Goal: Navigation & Orientation: Find specific page/section

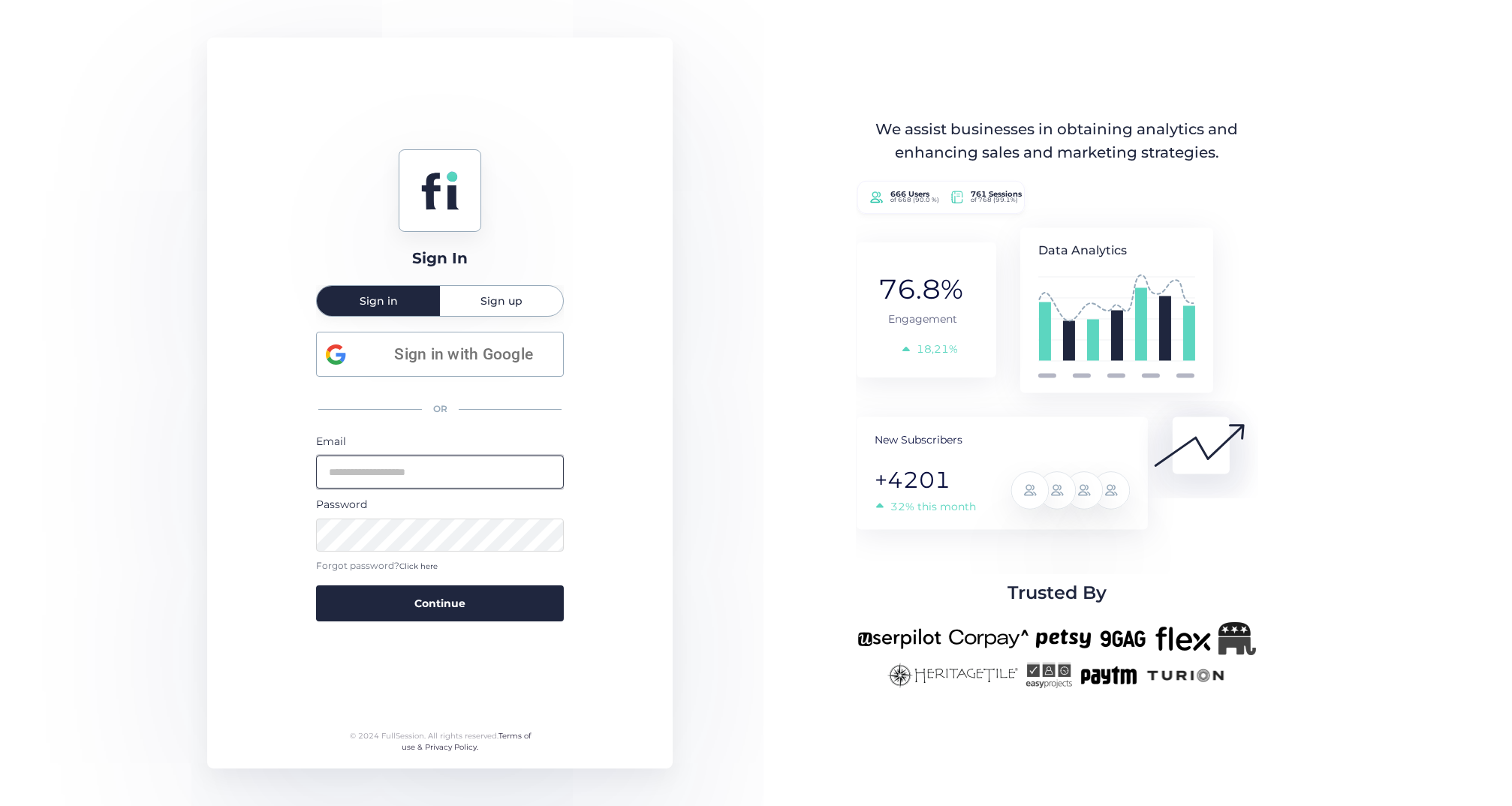
type input "**********"
click at [440, 601] on button "Continue" at bounding box center [440, 603] width 248 height 36
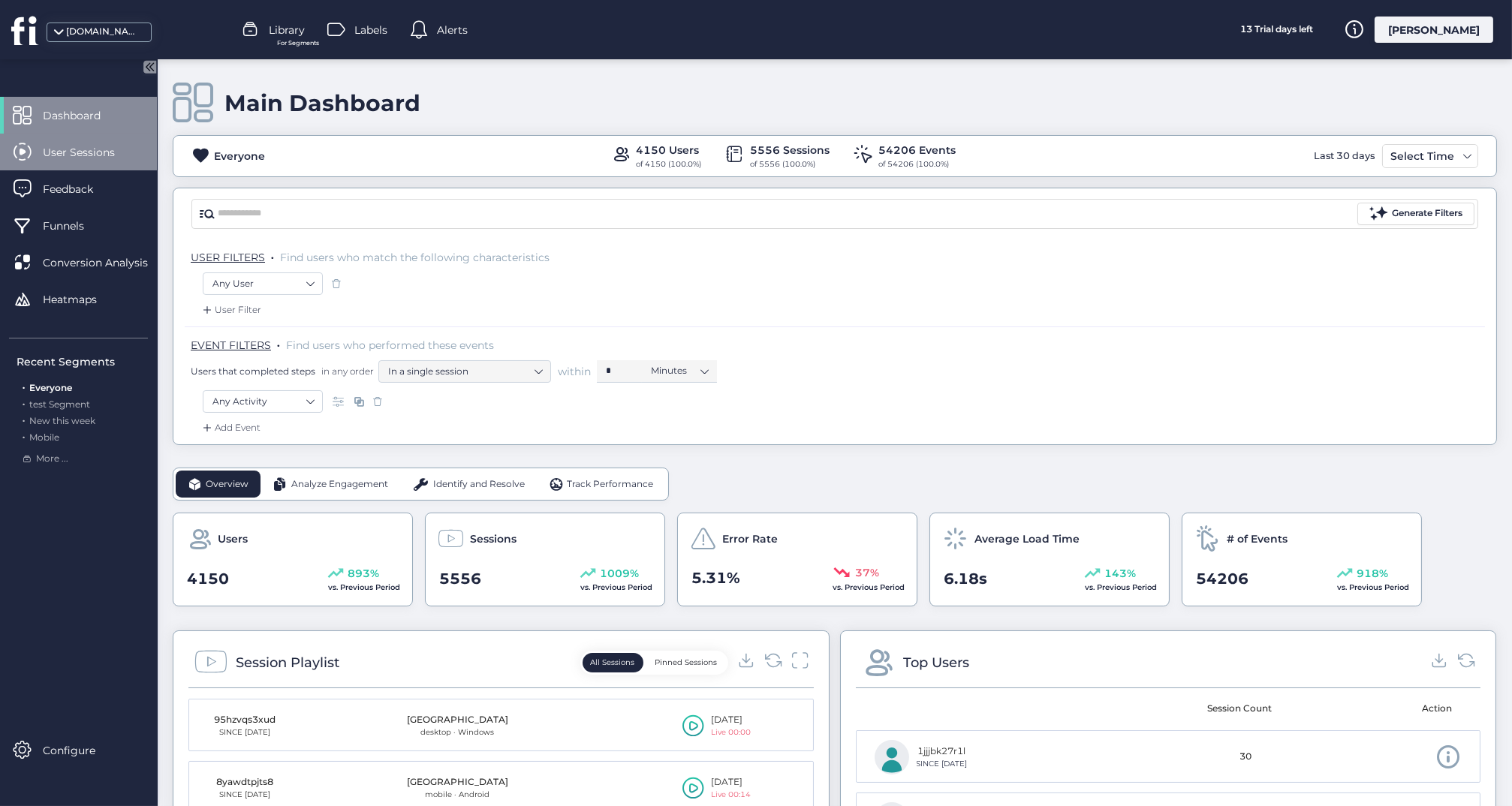
click at [84, 154] on span "User Sessions" at bounding box center [90, 152] width 95 height 16
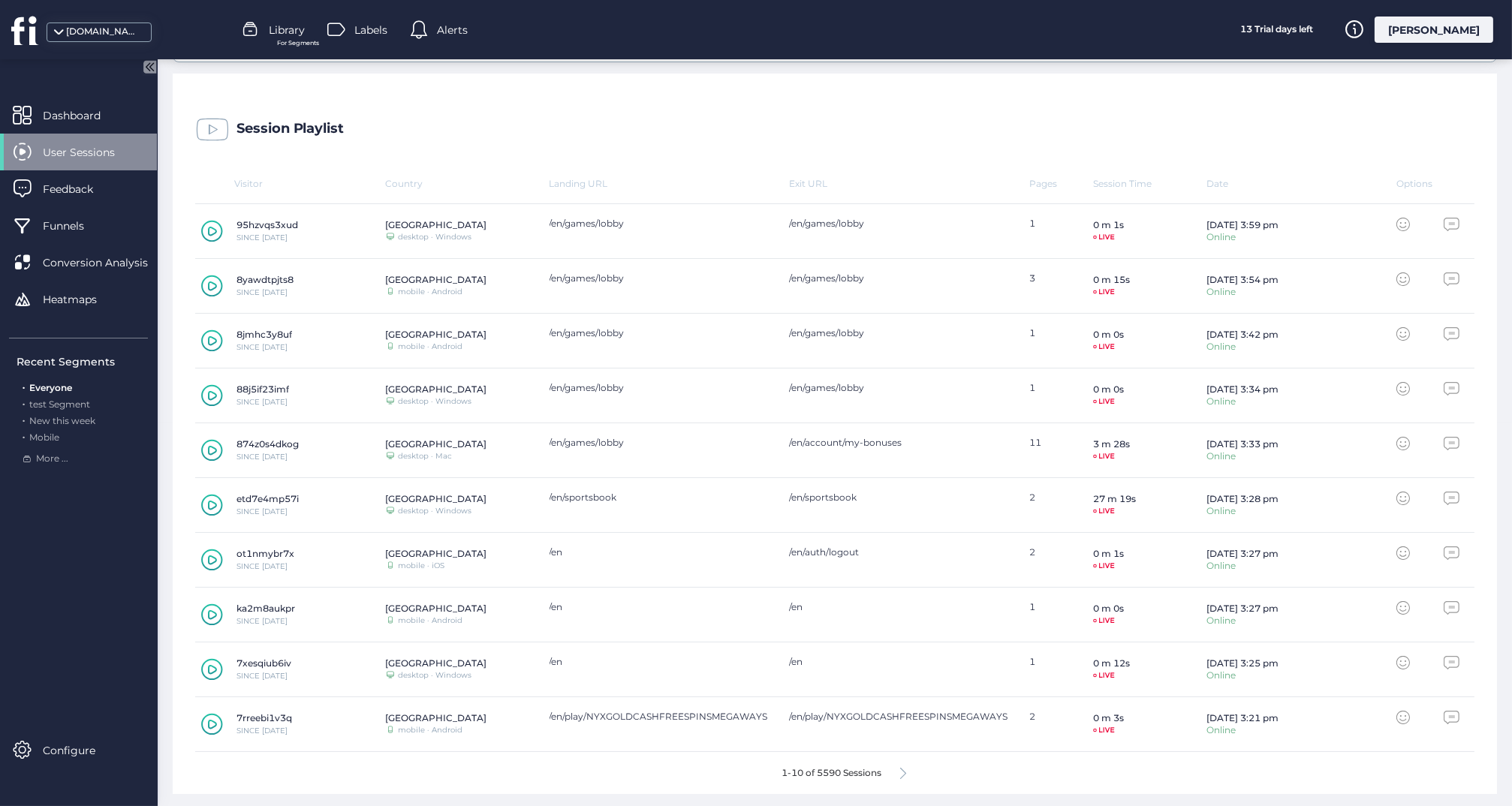
click at [909, 774] on div "1-10 of 5590 Sessions" at bounding box center [835, 773] width 1279 height 42
click at [213, 448] on icon at bounding box center [212, 449] width 22 height 22
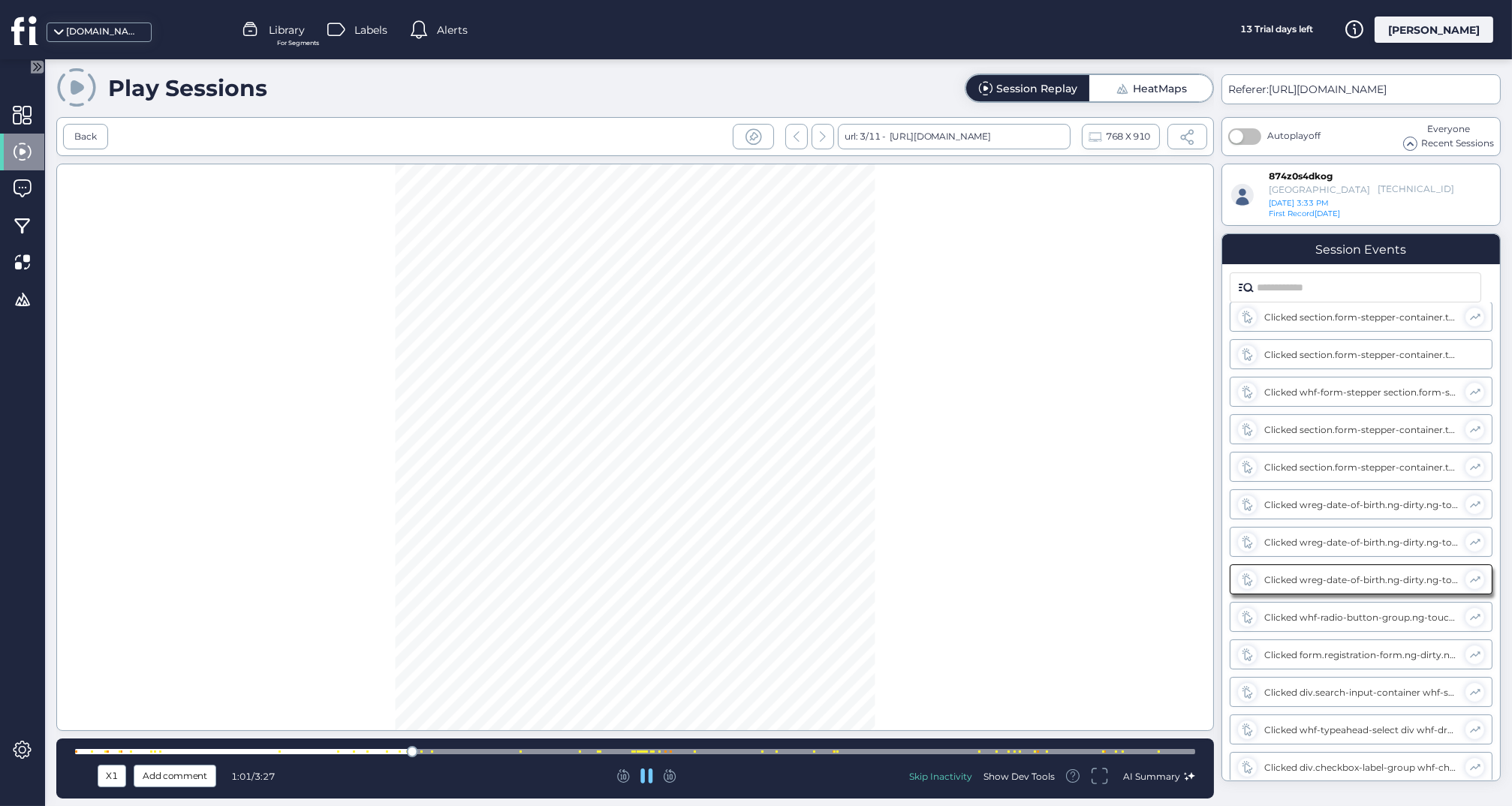
scroll to position [383, 0]
click at [454, 747] on div at bounding box center [635, 751] width 1120 height 12
click at [512, 752] on div at bounding box center [635, 751] width 1120 height 5
click at [554, 746] on div at bounding box center [635, 751] width 1120 height 12
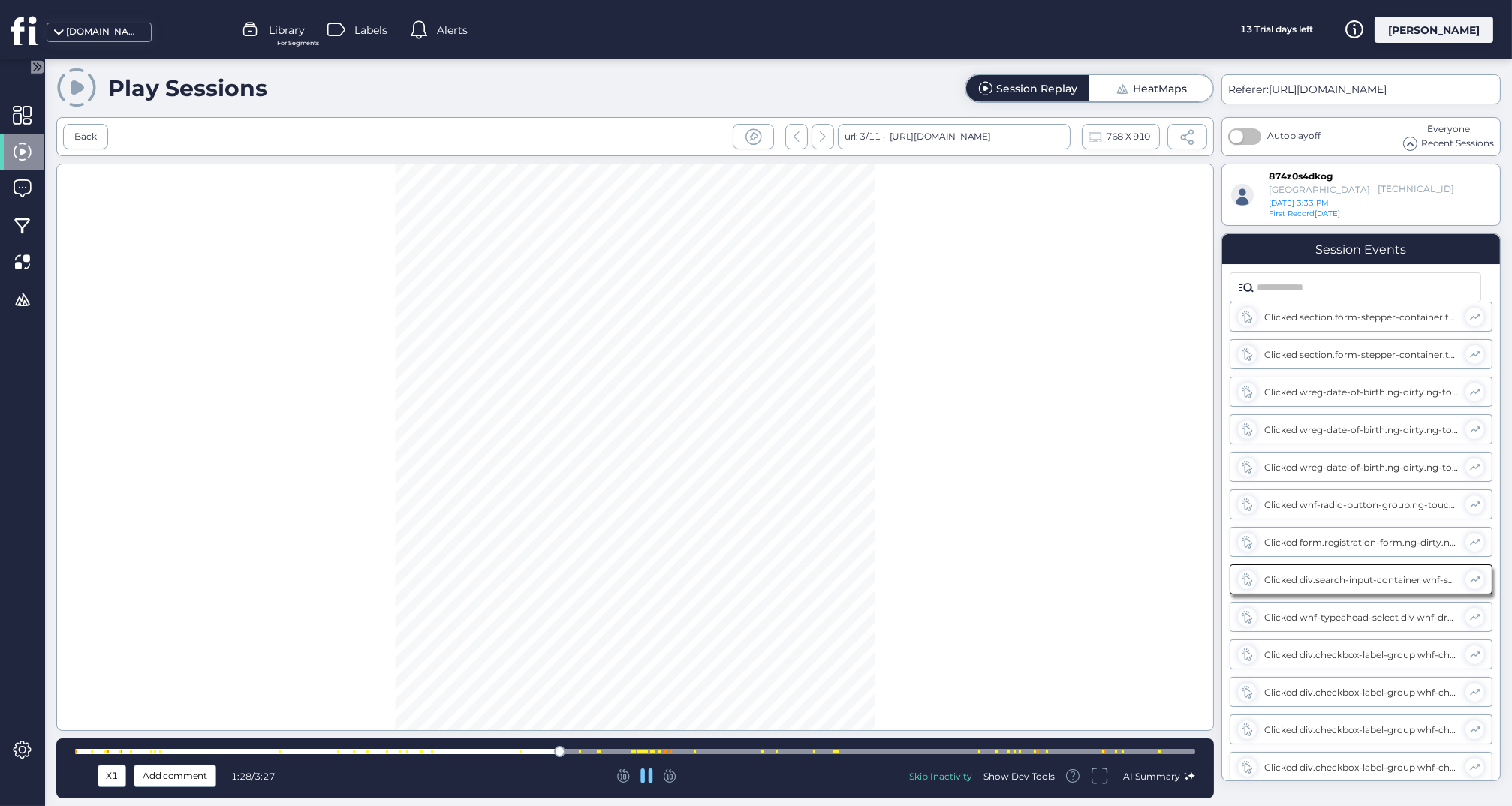
scroll to position [496, 0]
click at [599, 748] on div at bounding box center [635, 751] width 1120 height 12
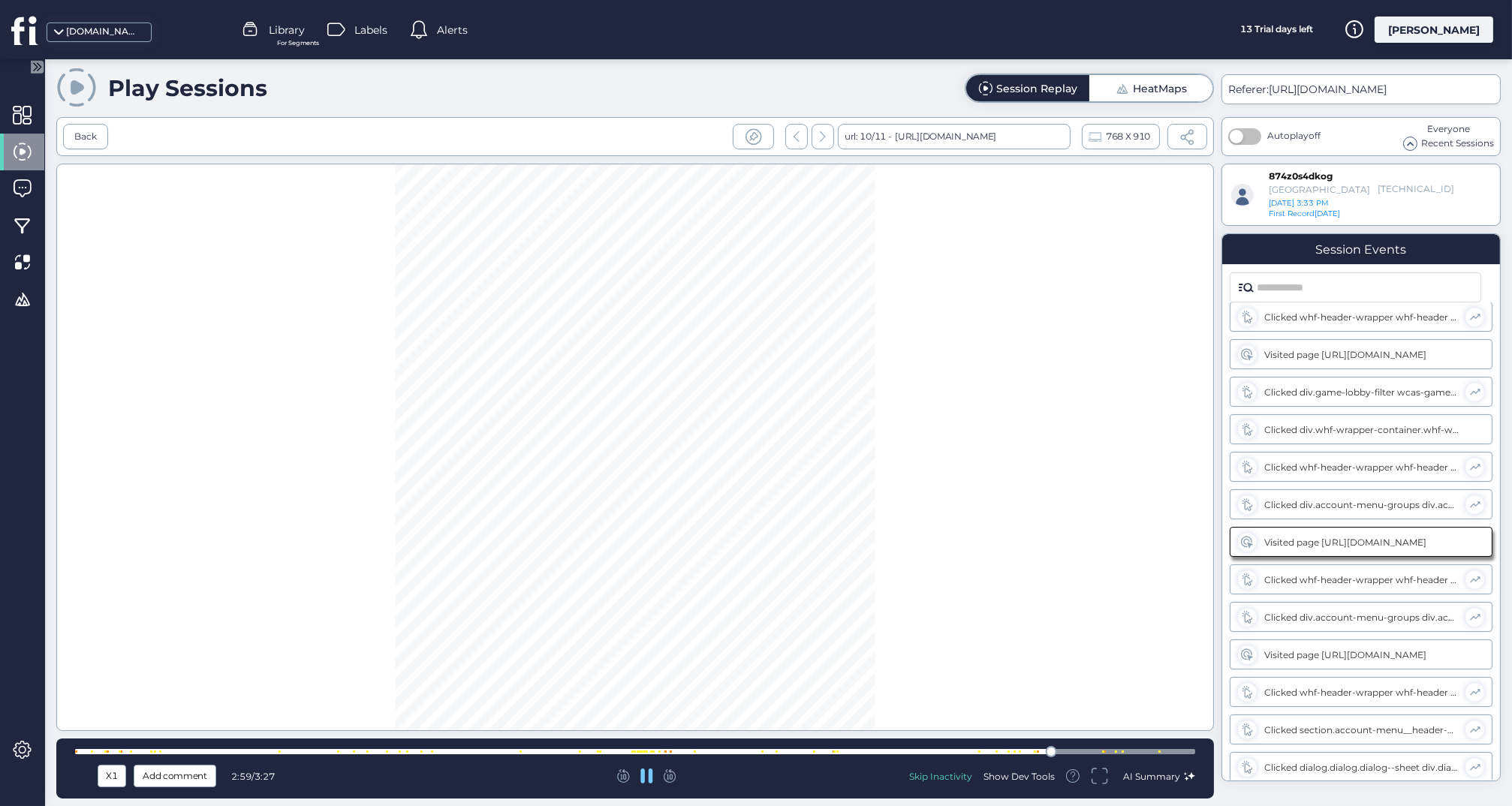
scroll to position [1698, 0]
